Goal: Task Accomplishment & Management: Use online tool/utility

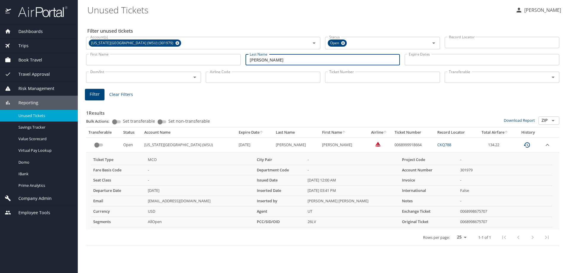
drag, startPoint x: 271, startPoint y: 60, endPoint x: 243, endPoint y: 60, distance: 27.9
click at [243, 60] on div "Last Name [PERSON_NAME] Last Name" at bounding box center [323, 59] width 160 height 21
type input "[PERSON_NAME]"
click at [97, 96] on span "Filter" at bounding box center [95, 94] width 10 height 7
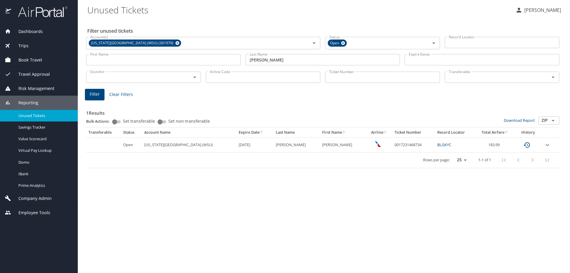
click at [546, 144] on icon "expand row" at bounding box center [547, 144] width 7 height 7
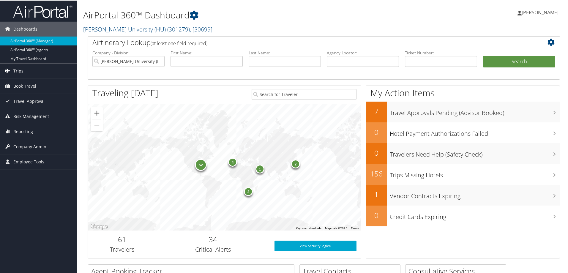
click at [20, 71] on span "Trips" at bounding box center [18, 70] width 10 height 15
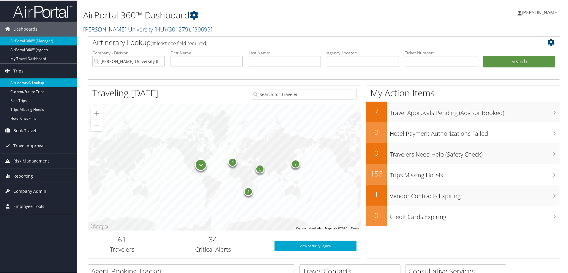
click at [16, 81] on link "Airtinerary® Lookup" at bounding box center [38, 82] width 77 height 9
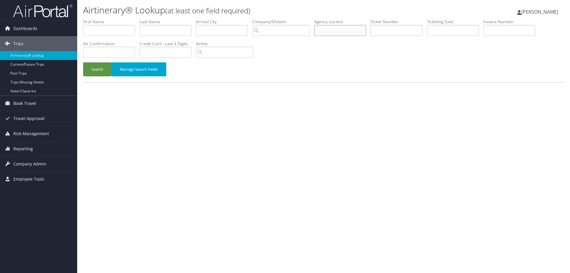
click at [327, 31] on input "text" at bounding box center [340, 30] width 52 height 11
paste input "BSPWW2"
type input "BSPWW2"
click at [95, 68] on button "Search" at bounding box center [97, 69] width 29 height 14
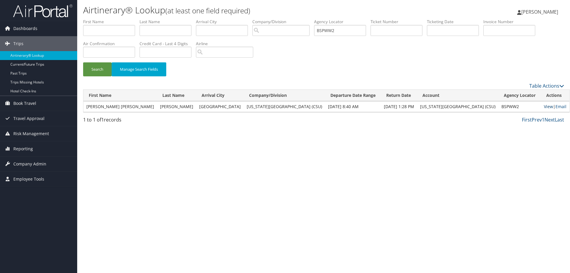
click at [544, 105] on link "View" at bounding box center [548, 107] width 9 height 6
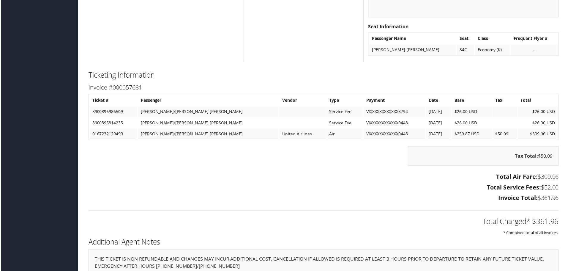
scroll to position [624, 0]
drag, startPoint x: 91, startPoint y: 134, endPoint x: 122, endPoint y: 133, distance: 30.6
click at [122, 133] on td "0167232129499" at bounding box center [113, 134] width 48 height 11
copy td "0167232129499"
